Goal: Transaction & Acquisition: Purchase product/service

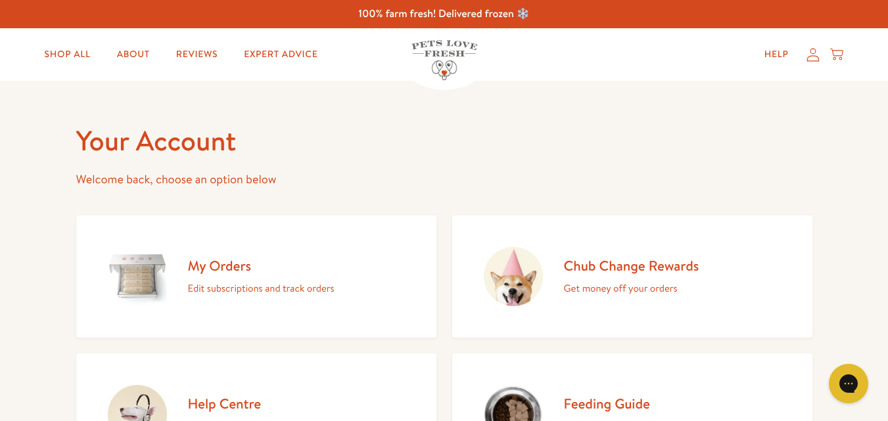
click at [817, 59] on icon at bounding box center [813, 55] width 13 height 14
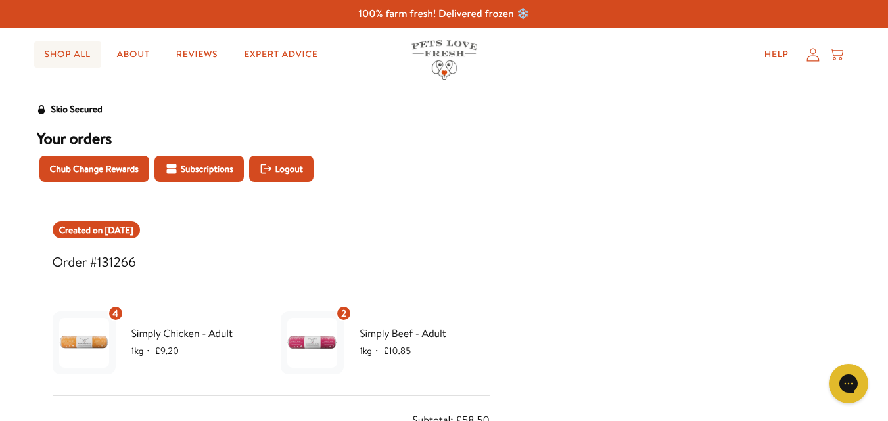
click at [66, 52] on link "Shop All" at bounding box center [67, 54] width 67 height 26
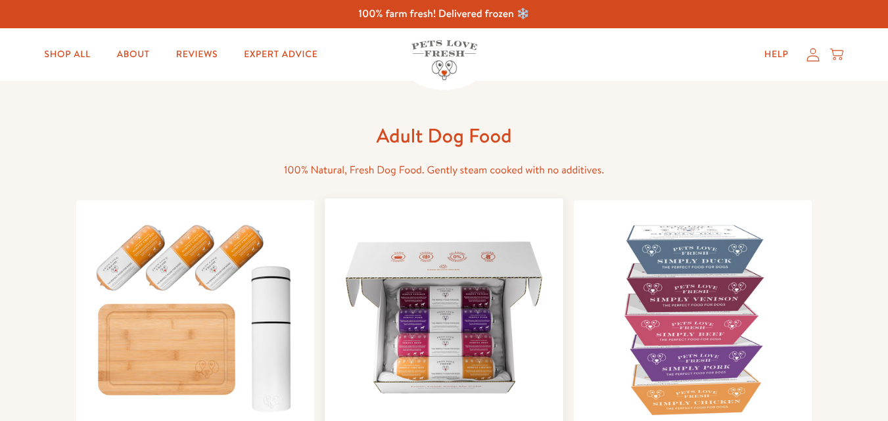
click at [421, 320] on img at bounding box center [444, 318] width 218 height 218
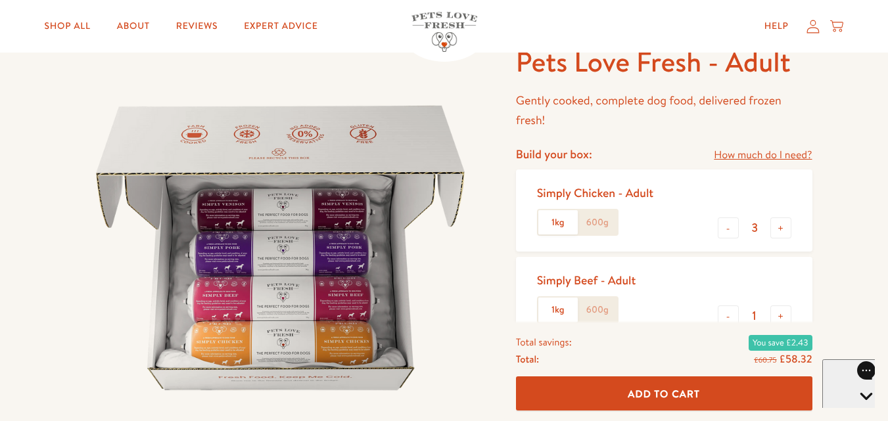
scroll to position [202, 0]
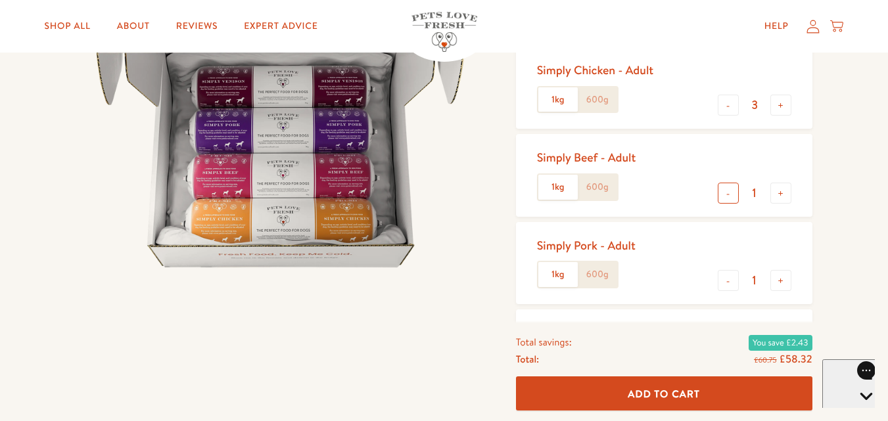
click at [724, 193] on button "-" at bounding box center [728, 193] width 21 height 21
type input "0"
click at [783, 280] on button "+" at bounding box center [781, 280] width 21 height 21
type input "2"
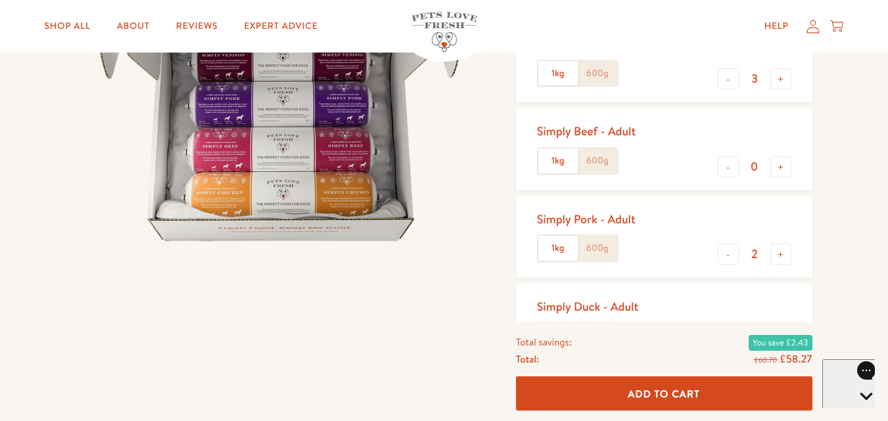
scroll to position [289, 0]
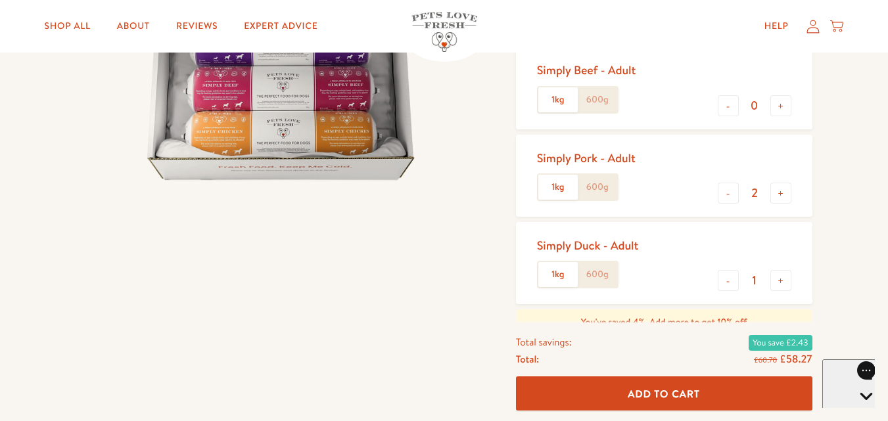
click at [714, 392] on button "Add To Cart" at bounding box center [664, 394] width 297 height 35
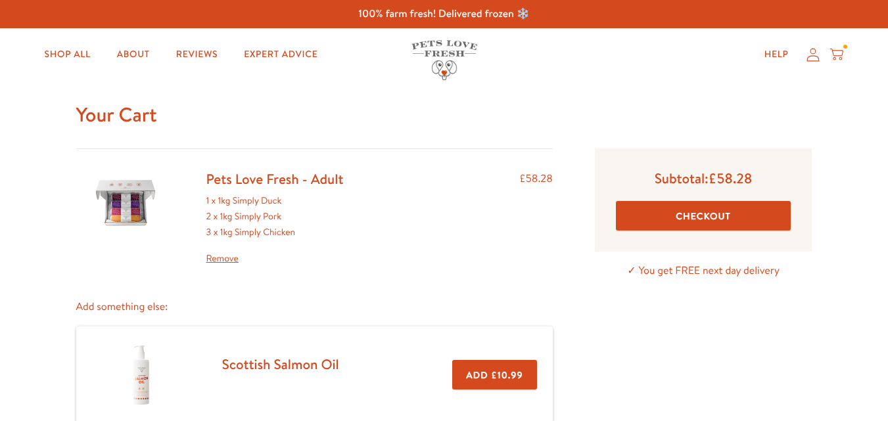
click at [230, 259] on link "Remove" at bounding box center [274, 259] width 137 height 16
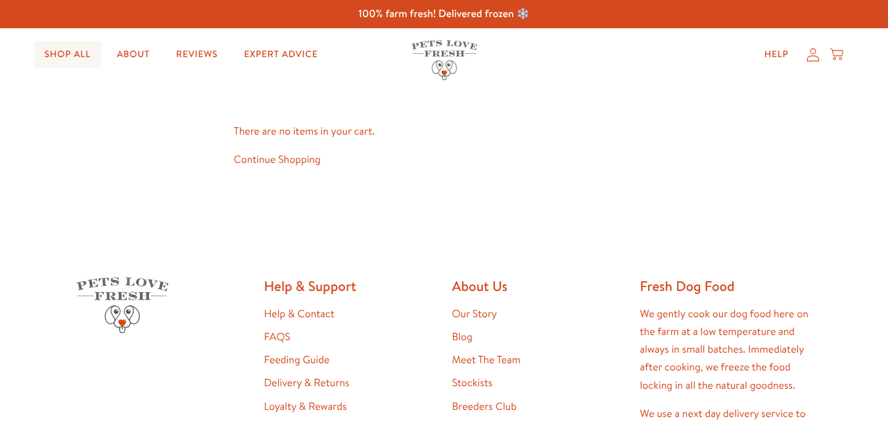
click at [64, 55] on link "Shop All" at bounding box center [67, 54] width 67 height 26
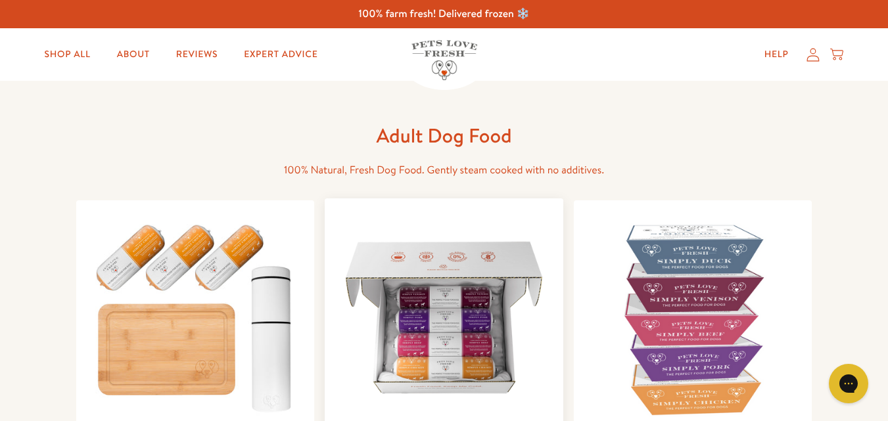
click at [456, 328] on img at bounding box center [444, 318] width 218 height 218
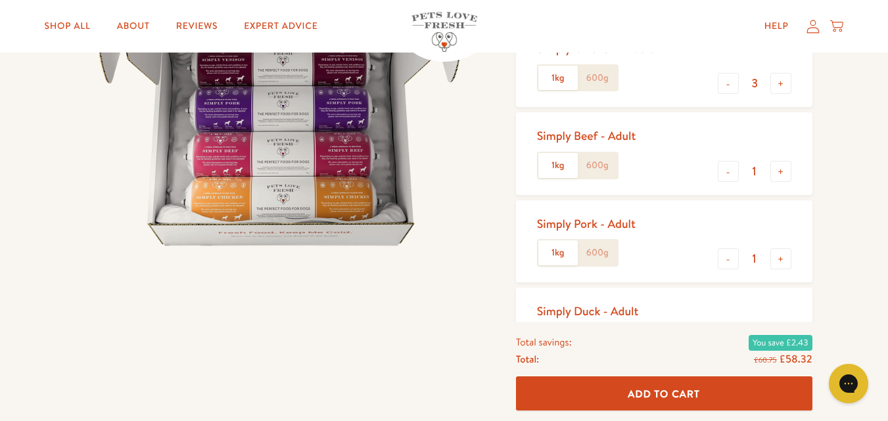
scroll to position [228, 0]
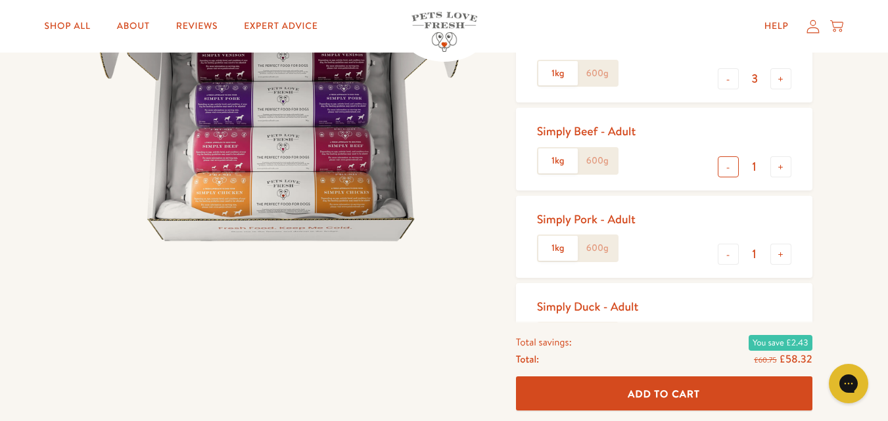
click at [728, 170] on button "-" at bounding box center [728, 166] width 21 height 21
type input "0"
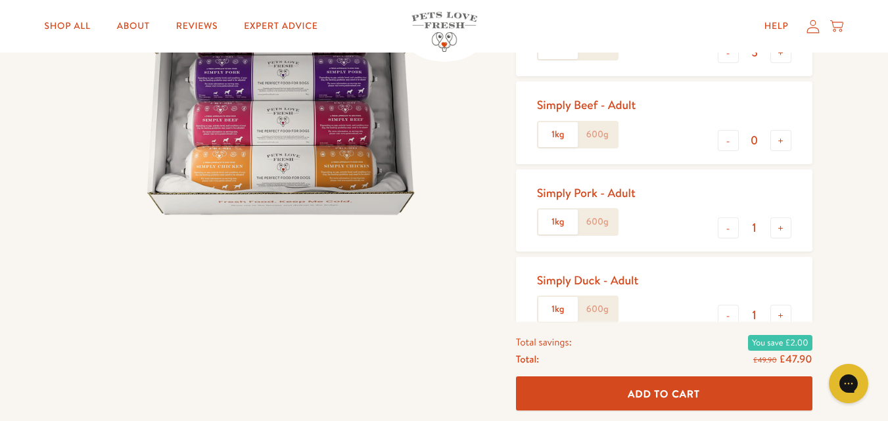
scroll to position [316, 0]
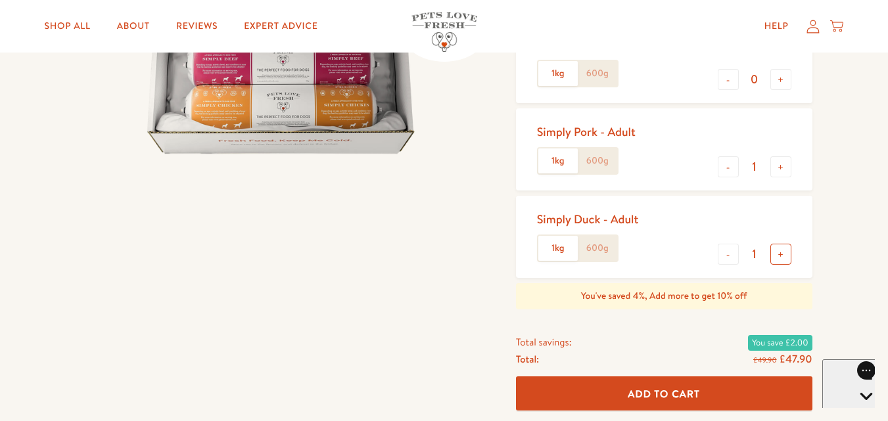
click at [781, 258] on button "+" at bounding box center [781, 254] width 21 height 21
type input "2"
click at [704, 387] on button "Add To Cart" at bounding box center [664, 394] width 297 height 35
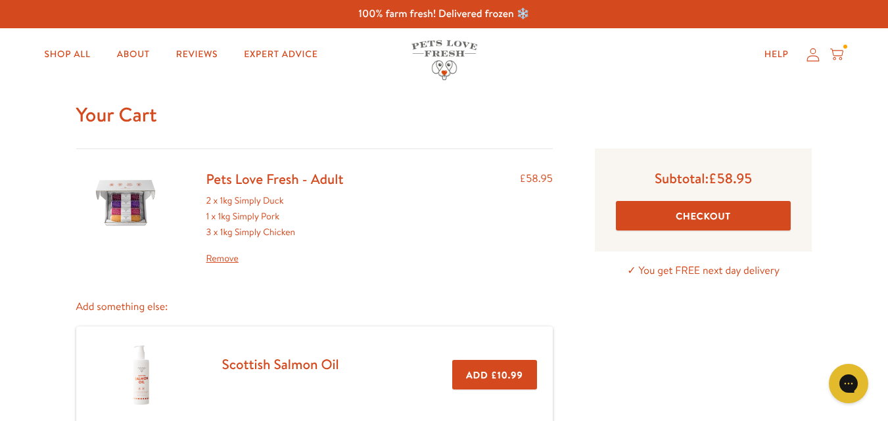
click at [701, 216] on button "Checkout" at bounding box center [704, 216] width 176 height 30
